Goal: Task Accomplishment & Management: Manage account settings

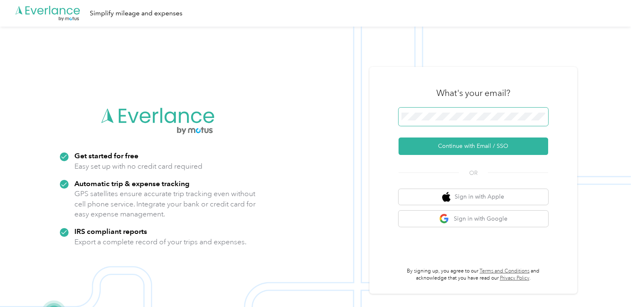
click at [398, 137] on button "Continue with Email / SSO" at bounding box center [473, 145] width 150 height 17
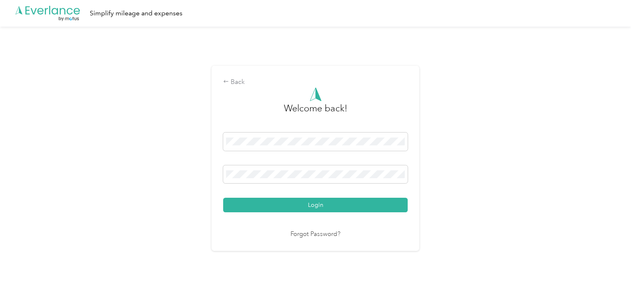
click at [361, 191] on div "Login" at bounding box center [315, 173] width 184 height 80
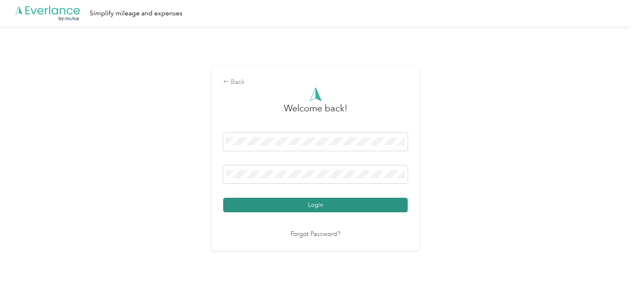
click at [360, 200] on button "Login" at bounding box center [315, 205] width 184 height 15
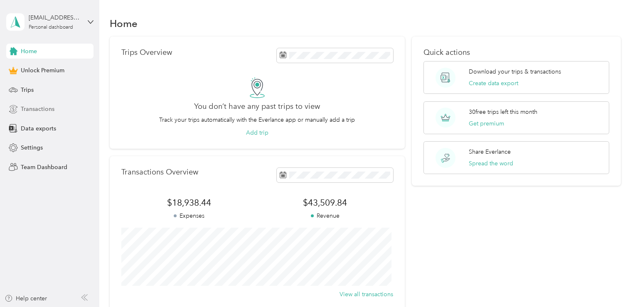
click at [49, 111] on span "Transactions" at bounding box center [38, 109] width 34 height 9
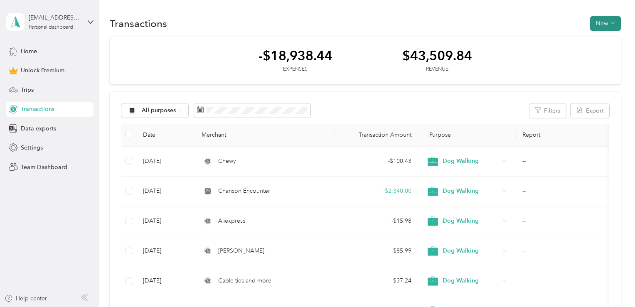
click at [611, 26] on span "button" at bounding box center [613, 23] width 4 height 7
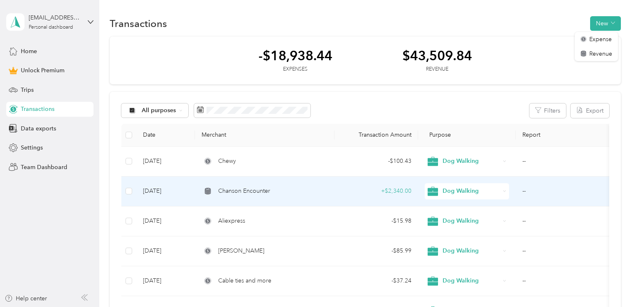
click at [305, 190] on div "Chanson Encounter" at bounding box center [264, 190] width 126 height 9
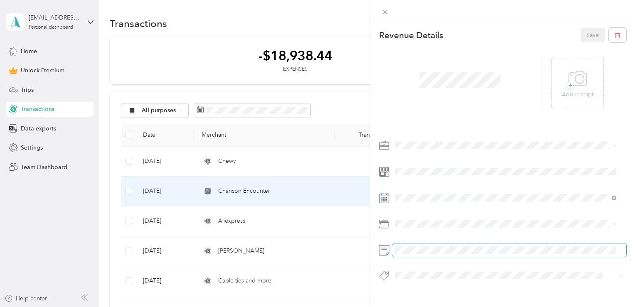
scroll to position [0, 96]
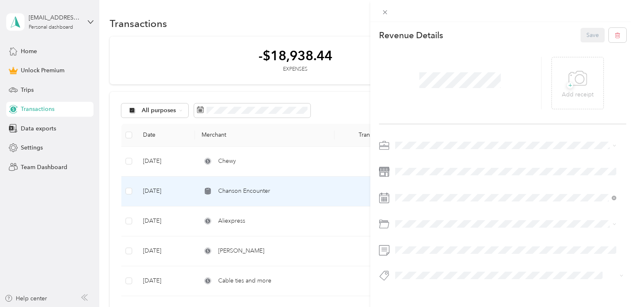
click at [309, 104] on div "This revenue cannot be edited because it is either under review, approved, or p…" at bounding box center [317, 153] width 635 height 307
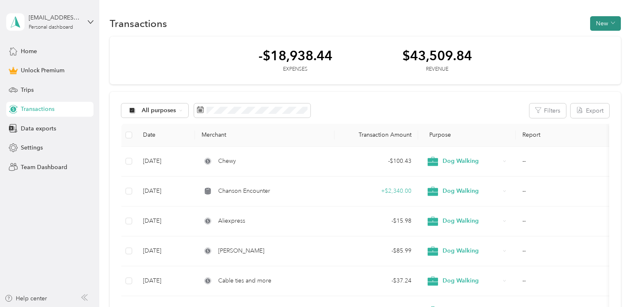
click at [605, 27] on button "New" at bounding box center [605, 23] width 31 height 15
click at [597, 39] on span "Expense" at bounding box center [600, 39] width 22 height 9
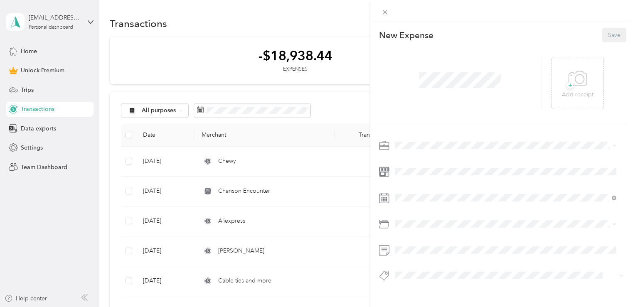
click at [312, 79] on div "This expense cannot be edited because it is either under review, approved, or p…" at bounding box center [317, 153] width 635 height 307
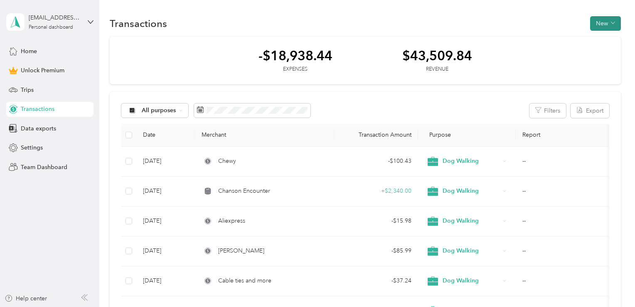
click at [600, 18] on button "New" at bounding box center [605, 23] width 31 height 15
click at [597, 52] on span "Revenue" at bounding box center [600, 53] width 23 height 9
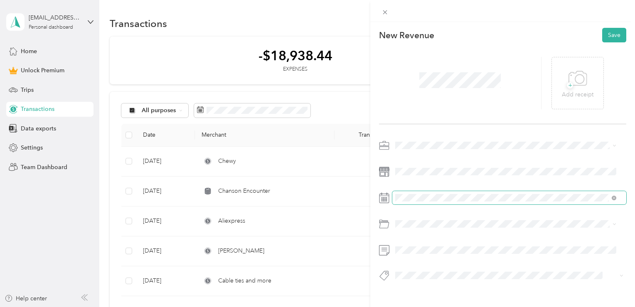
click at [408, 202] on span at bounding box center [509, 197] width 234 height 13
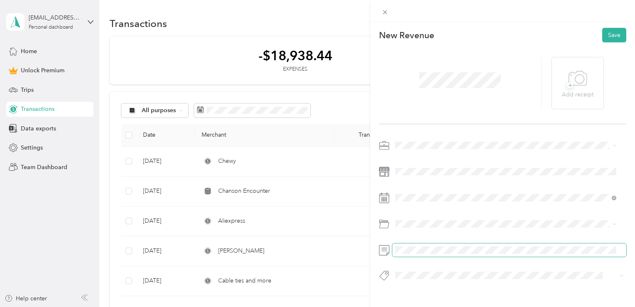
click at [422, 254] on span at bounding box center [509, 249] width 234 height 13
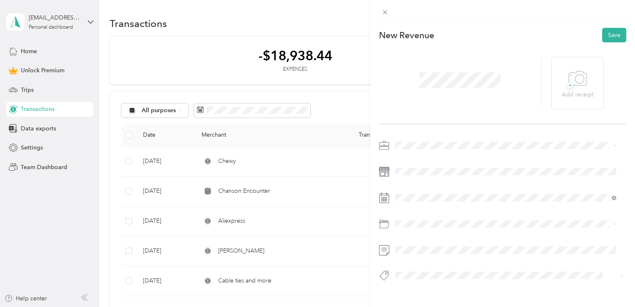
click at [405, 139] on span at bounding box center [509, 145] width 234 height 13
click at [433, 186] on div "Dog Walking" at bounding box center [505, 189] width 215 height 9
click at [404, 157] on div at bounding box center [502, 213] width 247 height 148
click at [604, 31] on button "Save" at bounding box center [614, 35] width 24 height 15
